Goal: Communication & Community: Share content

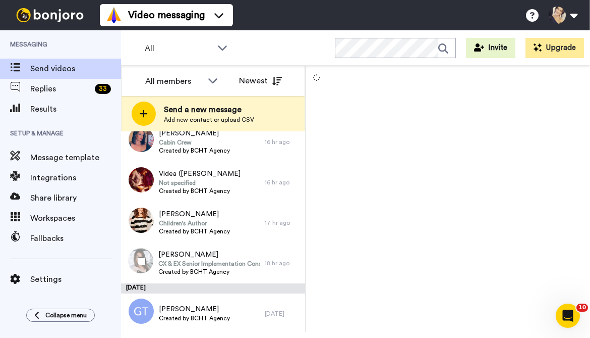
scroll to position [506, 0]
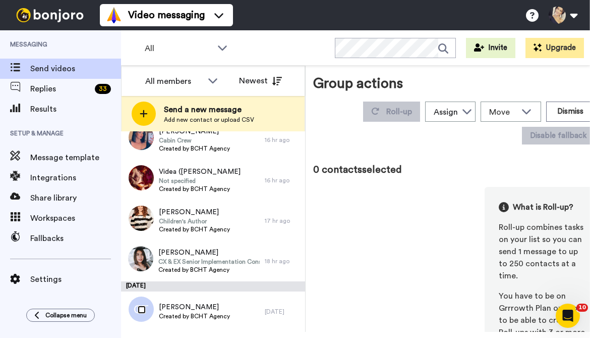
scroll to position [471, 0]
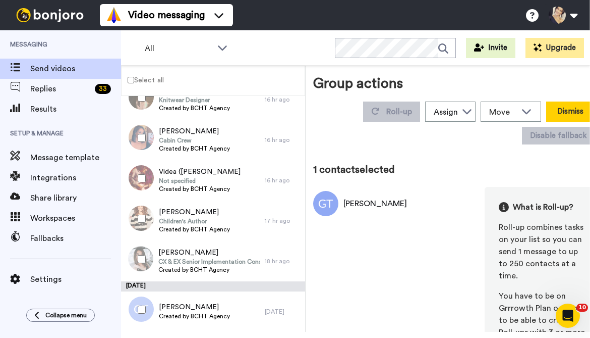
click at [553, 110] on button "Dismiss" at bounding box center [570, 111] width 48 height 20
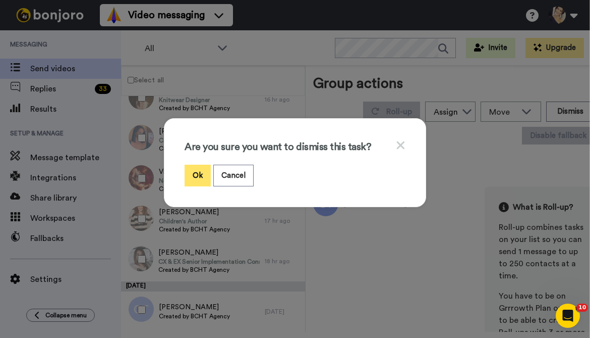
click at [198, 177] on button "Ok" at bounding box center [198, 175] width 26 height 22
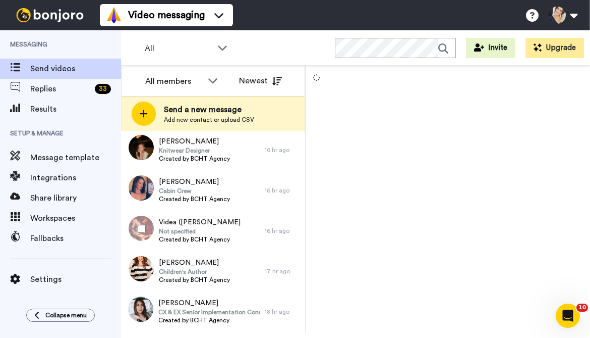
scroll to position [456, 0]
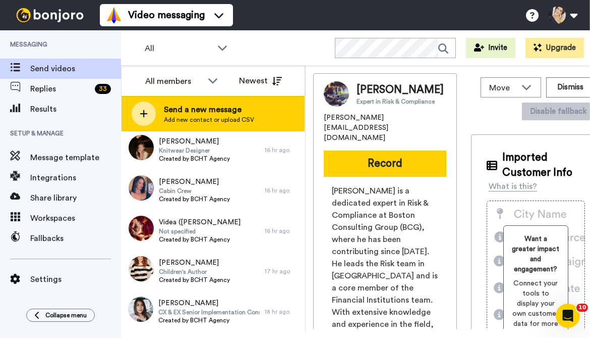
click at [179, 106] on span "Send a new message" at bounding box center [209, 109] width 90 height 12
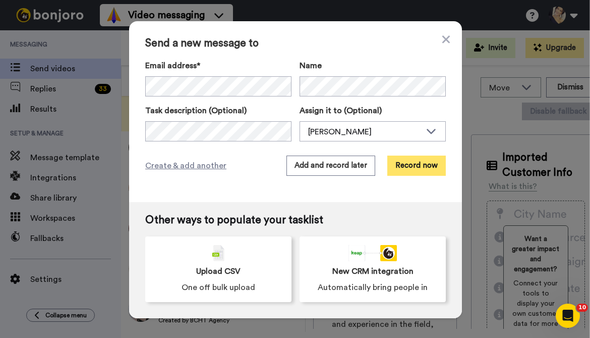
click at [419, 163] on button "Record now" at bounding box center [416, 165] width 59 height 20
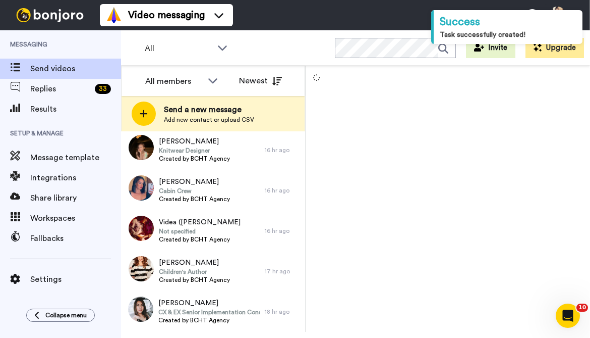
scroll to position [506, 0]
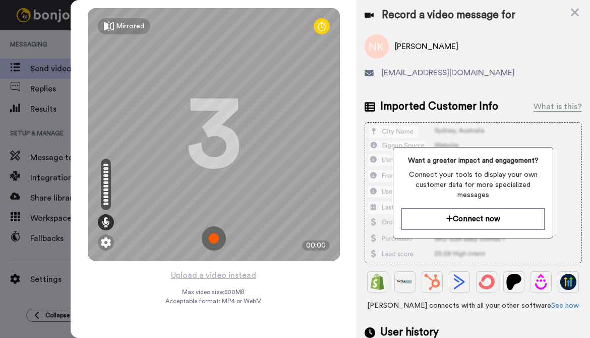
click at [214, 237] on img at bounding box center [214, 238] width 24 height 24
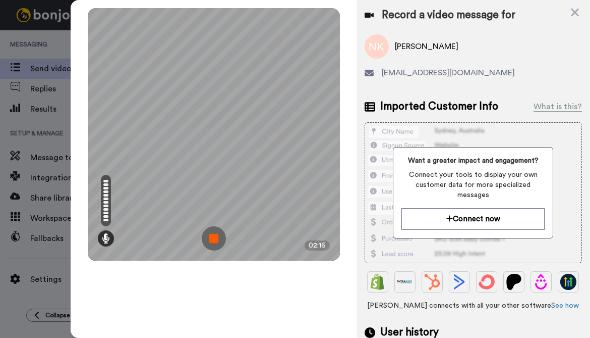
click at [214, 236] on img at bounding box center [214, 238] width 24 height 24
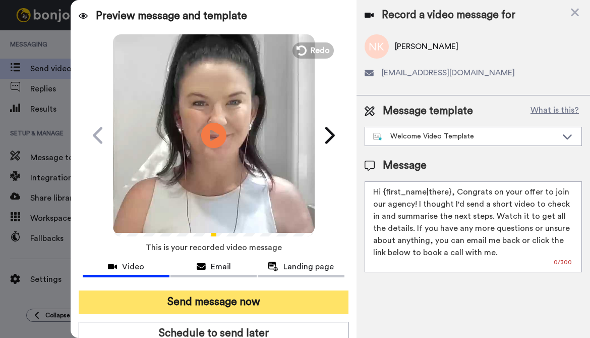
click at [205, 303] on button "Send message now" at bounding box center [213, 301] width 269 height 23
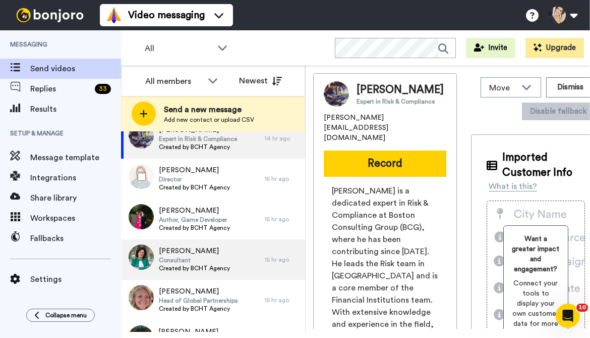
scroll to position [79, 0]
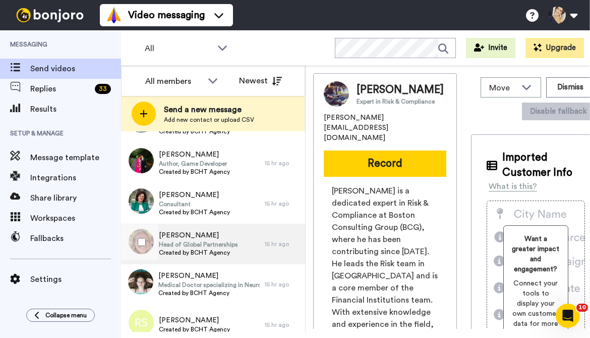
click at [200, 237] on span "[PERSON_NAME]" at bounding box center [198, 235] width 79 height 10
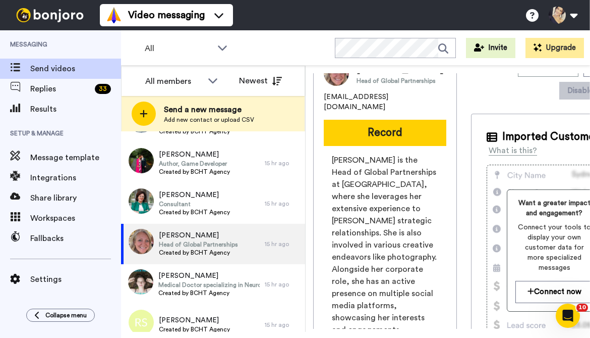
scroll to position [8, 0]
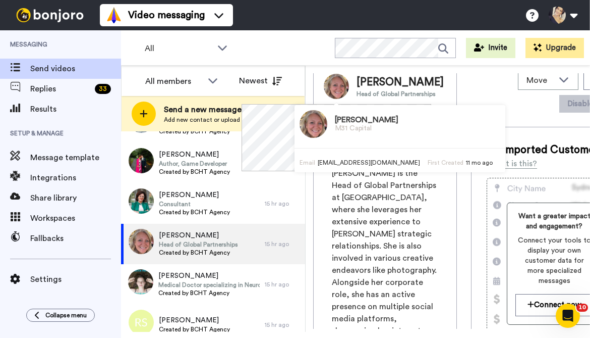
click at [364, 136] on div "Jen Berry M31 Capital" at bounding box center [367, 124] width 64 height 28
click at [400, 208] on span "Jen Berry is the Head of Global Partnerships at M31 Capital, where she leverage…" at bounding box center [385, 258] width 106 height 182
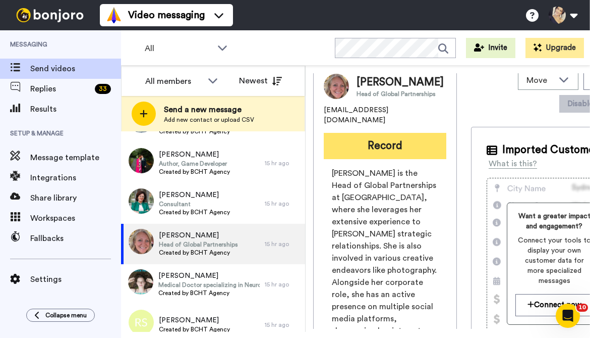
click at [372, 137] on button "Record" at bounding box center [385, 146] width 123 height 26
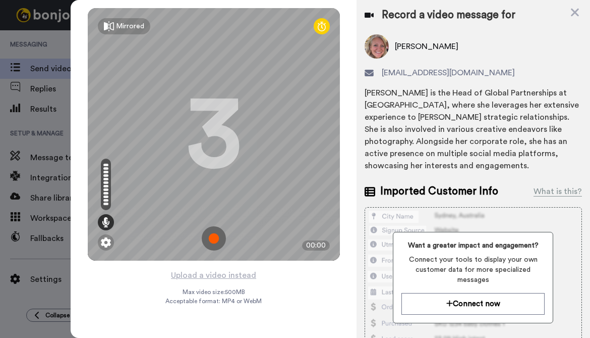
click at [211, 238] on img at bounding box center [214, 238] width 24 height 24
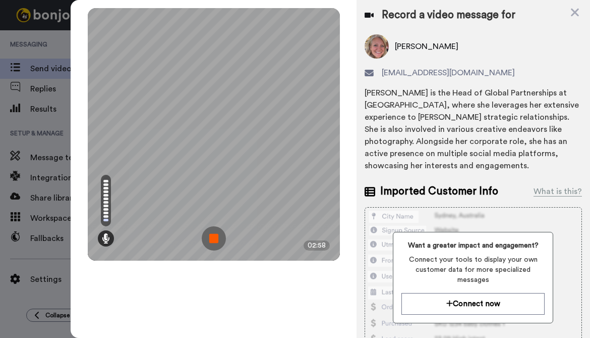
click at [212, 238] on img at bounding box center [214, 238] width 24 height 24
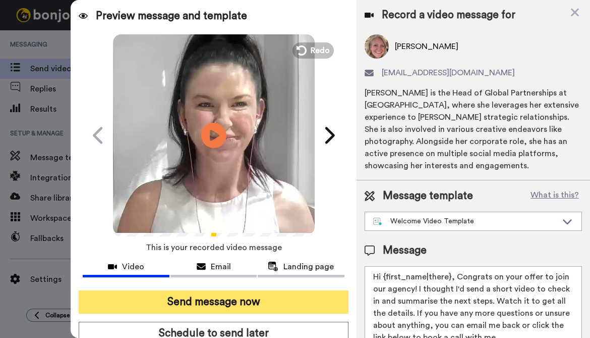
click at [229, 303] on button "Send message now" at bounding box center [213, 301] width 269 height 23
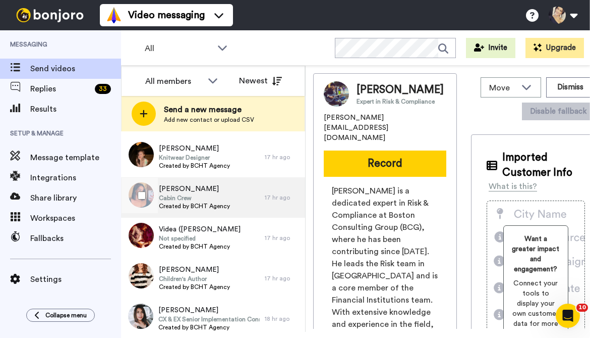
scroll to position [415, 0]
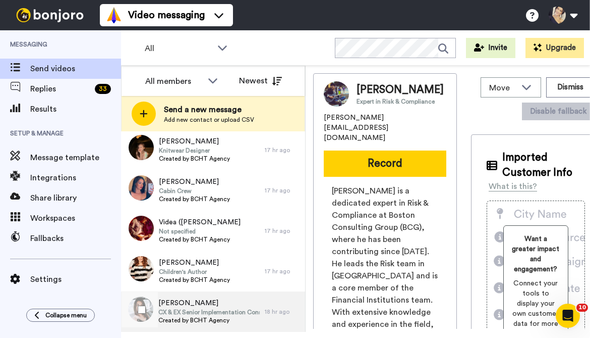
click at [203, 309] on span "CX & EX Senior Implementation Consultant" at bounding box center [208, 312] width 101 height 8
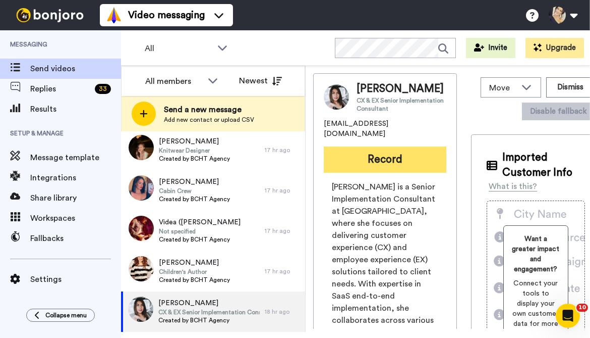
click at [366, 173] on button "Record" at bounding box center [385, 159] width 123 height 26
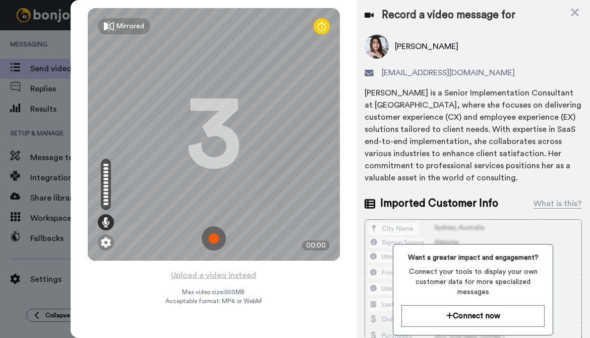
click at [216, 235] on img at bounding box center [214, 238] width 24 height 24
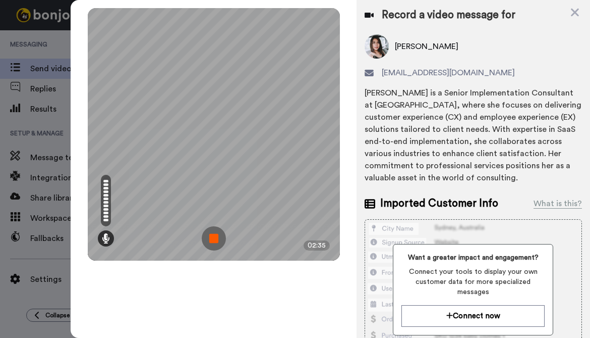
click at [216, 235] on img at bounding box center [214, 238] width 24 height 24
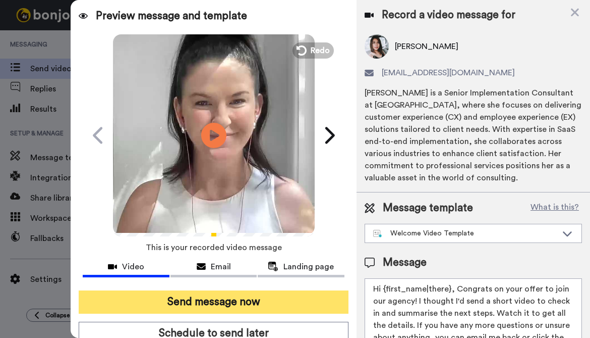
click at [183, 302] on button "Send message now" at bounding box center [213, 301] width 269 height 23
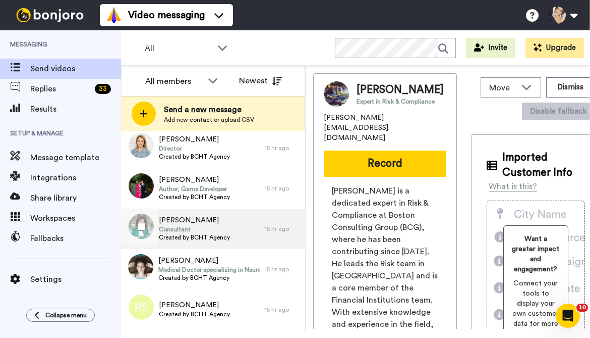
scroll to position [3, 0]
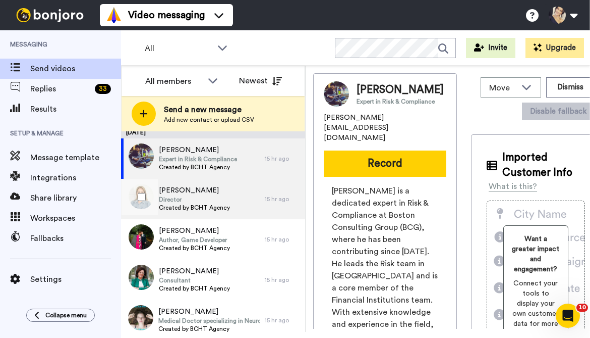
click at [184, 195] on span "Director" at bounding box center [194, 199] width 71 height 8
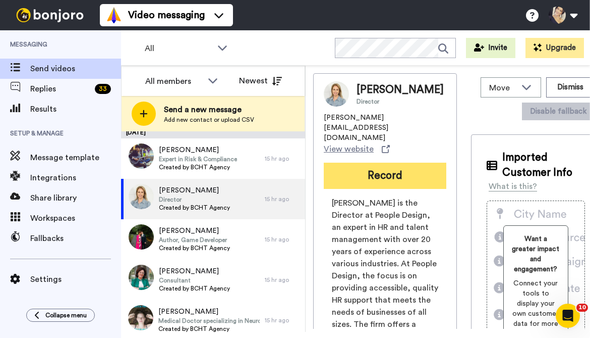
click at [360, 162] on button "Record" at bounding box center [385, 175] width 123 height 26
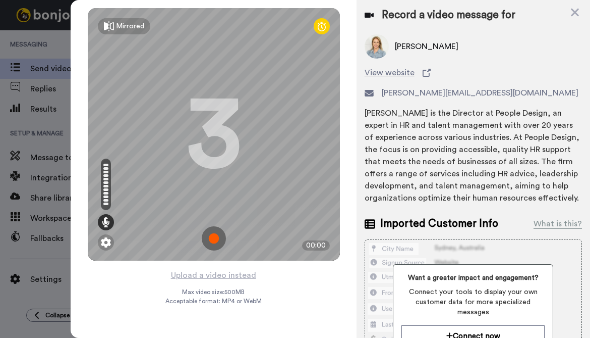
click at [212, 235] on img at bounding box center [214, 238] width 24 height 24
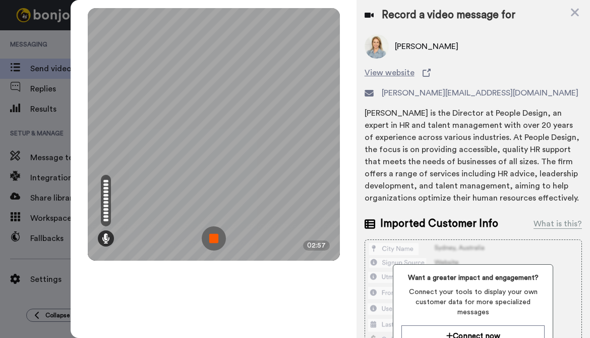
click at [209, 238] on img at bounding box center [214, 238] width 24 height 24
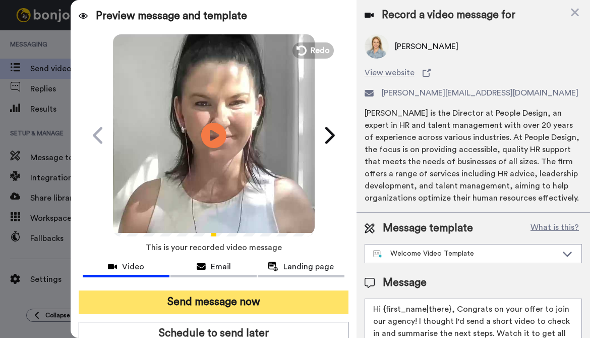
click at [214, 299] on button "Send message now" at bounding box center [213, 301] width 269 height 23
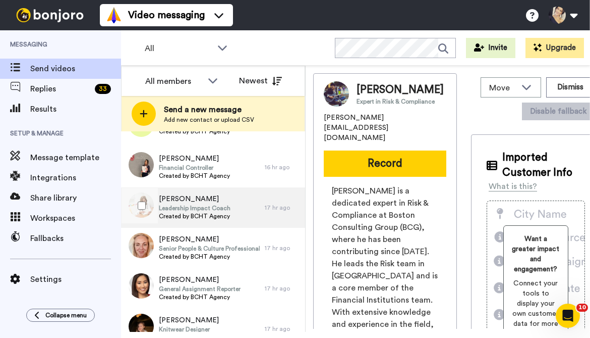
scroll to position [137, 0]
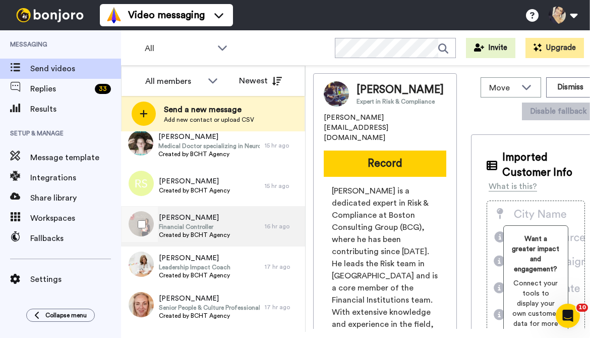
click at [190, 221] on span "[PERSON_NAME]" at bounding box center [194, 217] width 71 height 10
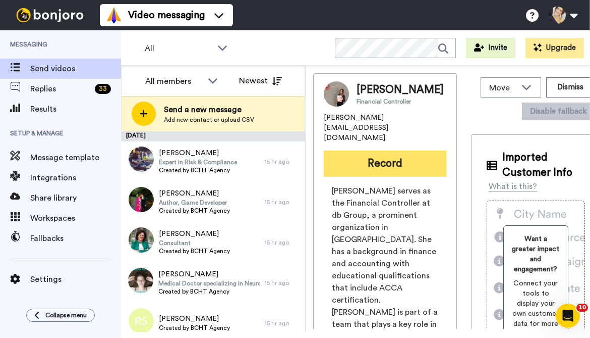
click at [386, 154] on button "Record" at bounding box center [385, 163] width 123 height 26
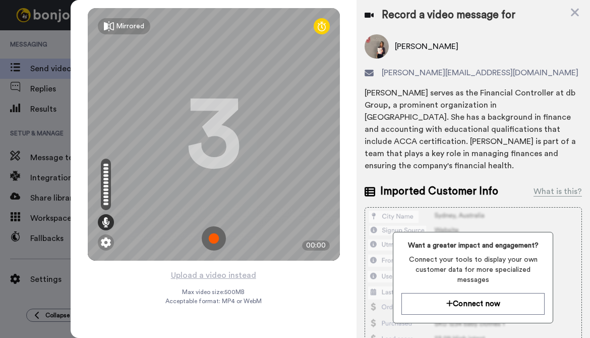
click at [212, 237] on img at bounding box center [214, 238] width 24 height 24
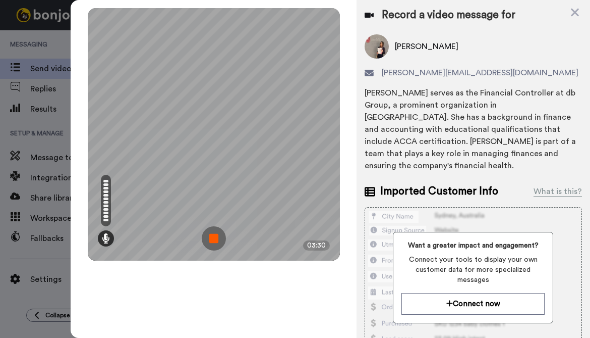
click at [213, 237] on img at bounding box center [214, 238] width 24 height 24
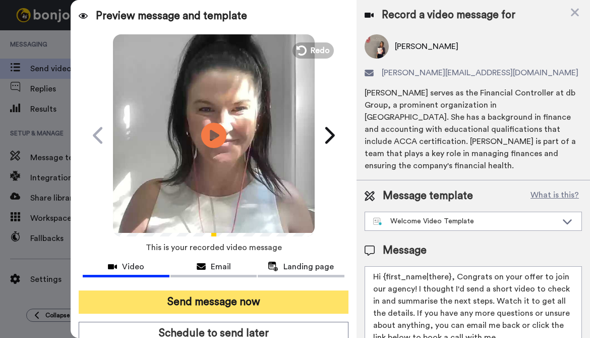
click at [212, 301] on button "Send message now" at bounding box center [213, 301] width 269 height 23
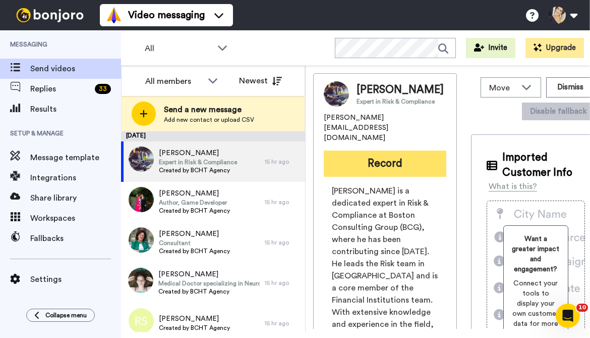
click at [392, 163] on button "Record" at bounding box center [385, 163] width 123 height 26
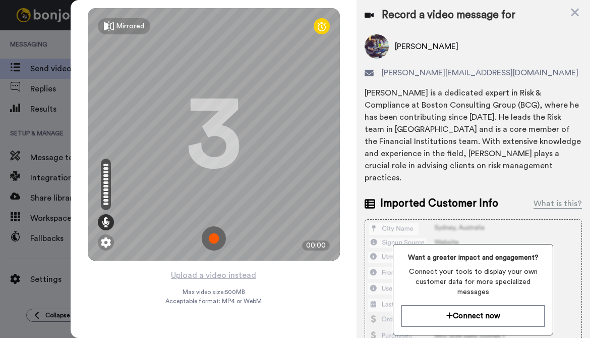
click at [212, 239] on img at bounding box center [214, 238] width 24 height 24
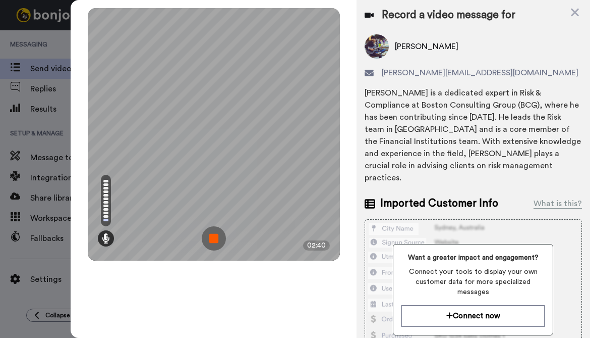
click at [212, 239] on img at bounding box center [214, 238] width 24 height 24
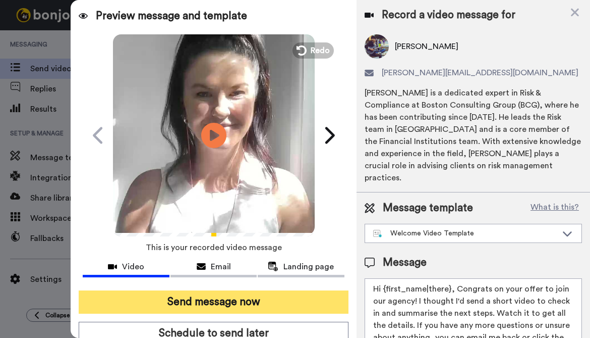
click at [217, 308] on button "Send message now" at bounding box center [213, 301] width 269 height 23
